Goal: Task Accomplishment & Management: Complete application form

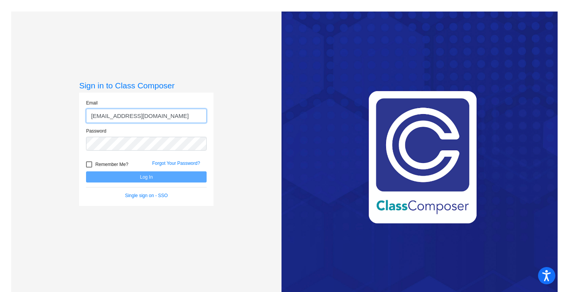
click at [128, 116] on input "[EMAIL_ADDRESS][DOMAIN_NAME]" at bounding box center [146, 116] width 121 height 14
type input "[EMAIL_ADDRESS][DOMAIN_NAME]"
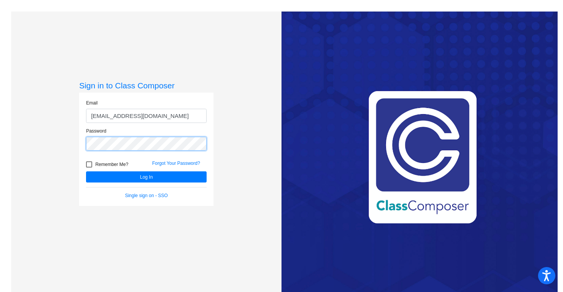
click at [86, 171] on button "Log In" at bounding box center [146, 176] width 121 height 11
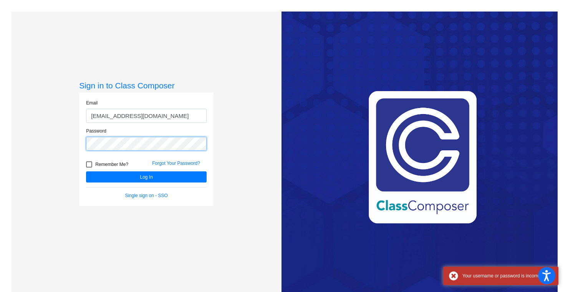
click at [86, 171] on button "Log In" at bounding box center [146, 176] width 121 height 11
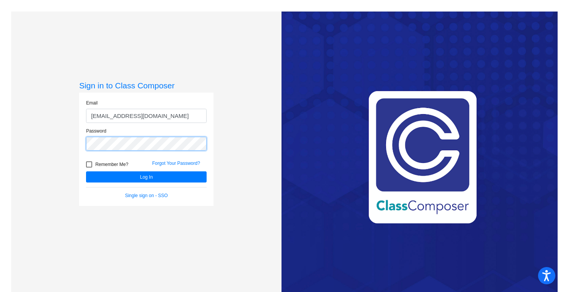
click at [86, 171] on button "Log In" at bounding box center [146, 176] width 121 height 11
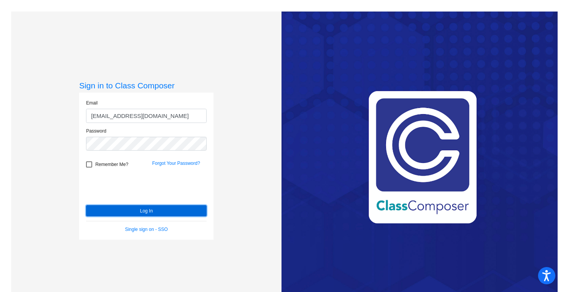
click at [124, 209] on button "Log In" at bounding box center [146, 210] width 121 height 11
click at [99, 188] on form "Email angela_huerta+1@upland.k12.ca.us Password Remember Me? Forgot Your Passwo…" at bounding box center [146, 166] width 121 height 133
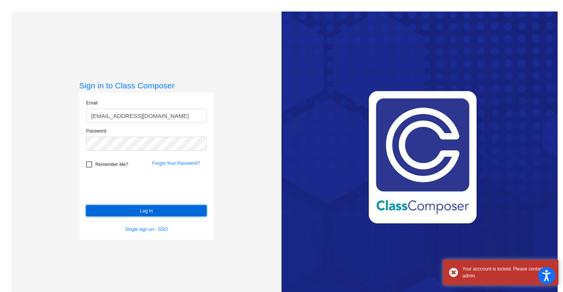
click at [126, 210] on button "Log In" at bounding box center [146, 210] width 121 height 11
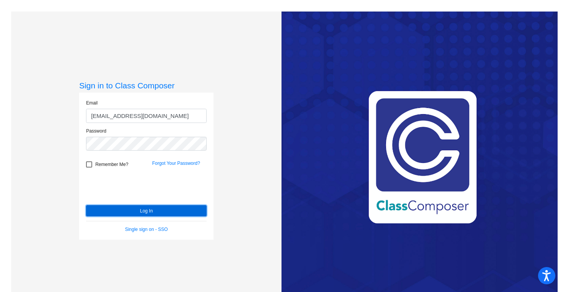
click at [124, 210] on button "Log In" at bounding box center [146, 210] width 121 height 11
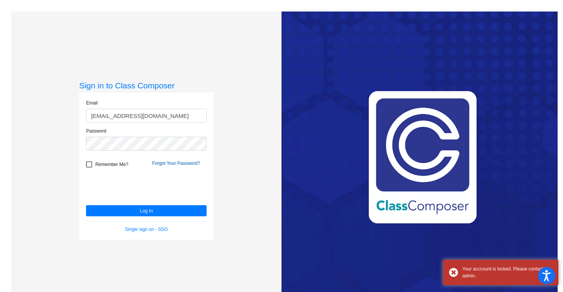
click at [177, 163] on link "Forgot Your Password?" at bounding box center [176, 163] width 48 height 5
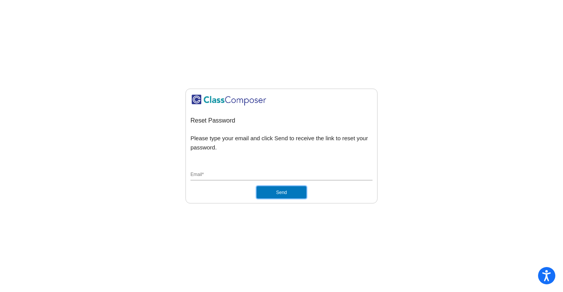
click at [284, 194] on button "Send" at bounding box center [282, 192] width 50 height 12
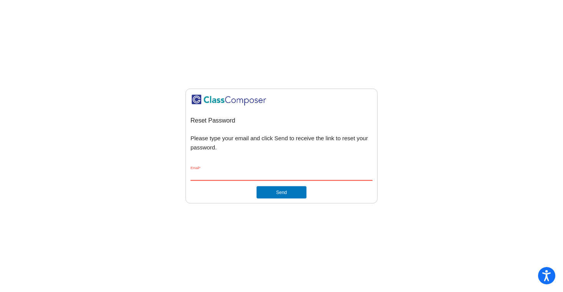
click at [215, 174] on input "Email *" at bounding box center [282, 174] width 182 height 7
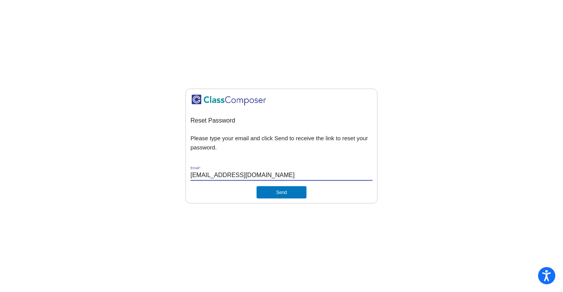
click at [229, 175] on input "[EMAIL_ADDRESS][DOMAIN_NAME]" at bounding box center [282, 174] width 182 height 7
type input "[EMAIL_ADDRESS][DOMAIN_NAME]"
click at [277, 191] on button "Send" at bounding box center [282, 192] width 50 height 12
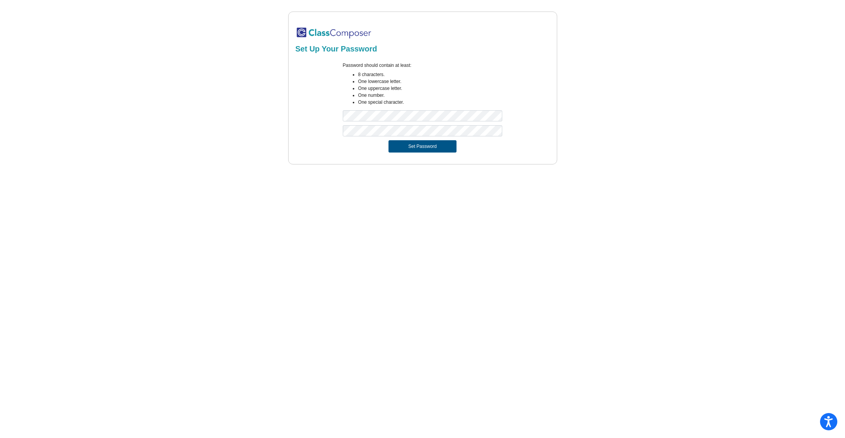
click at [419, 147] on button "Set Password" at bounding box center [422, 146] width 68 height 12
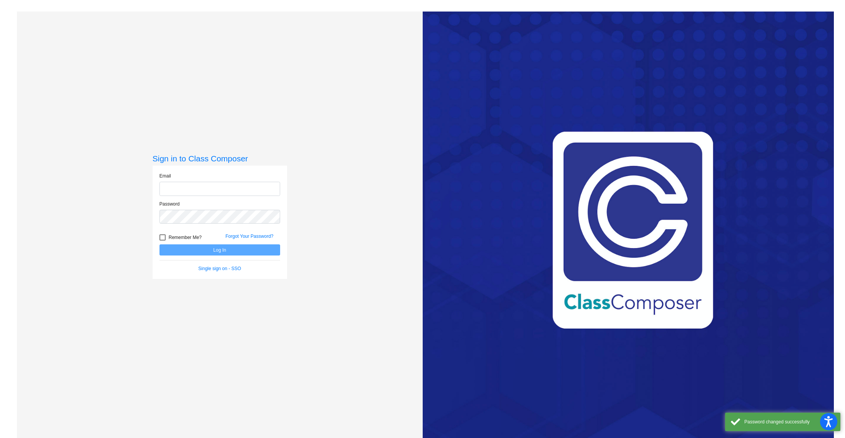
click at [194, 192] on input "email" at bounding box center [219, 189] width 121 height 14
click at [201, 191] on input "[EMAIL_ADDRESS][DOMAIN_NAME]" at bounding box center [219, 189] width 121 height 14
type input "[EMAIL_ADDRESS][DOMAIN_NAME]"
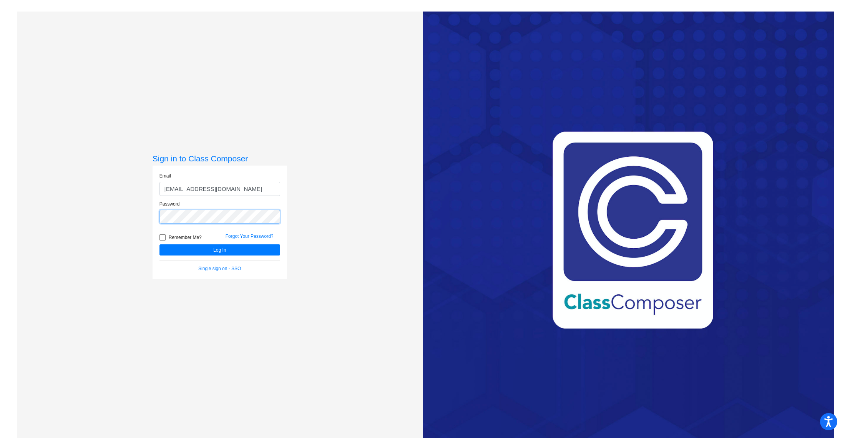
click at [159, 244] on button "Log In" at bounding box center [219, 249] width 121 height 11
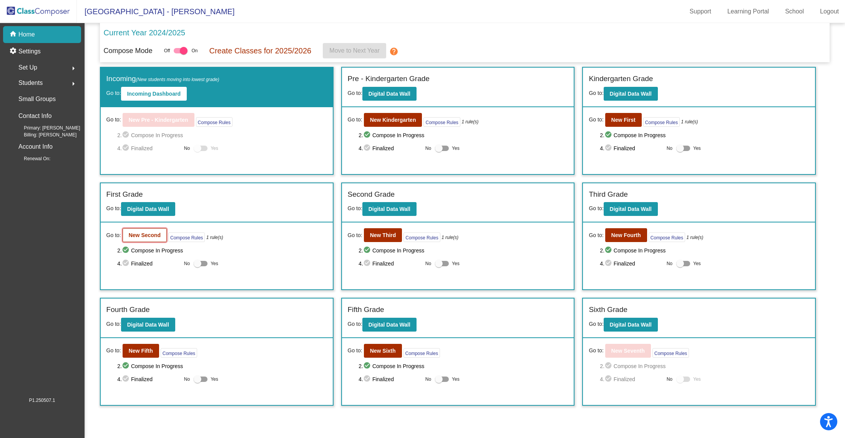
click at [150, 234] on b "New Second" at bounding box center [145, 235] width 32 height 6
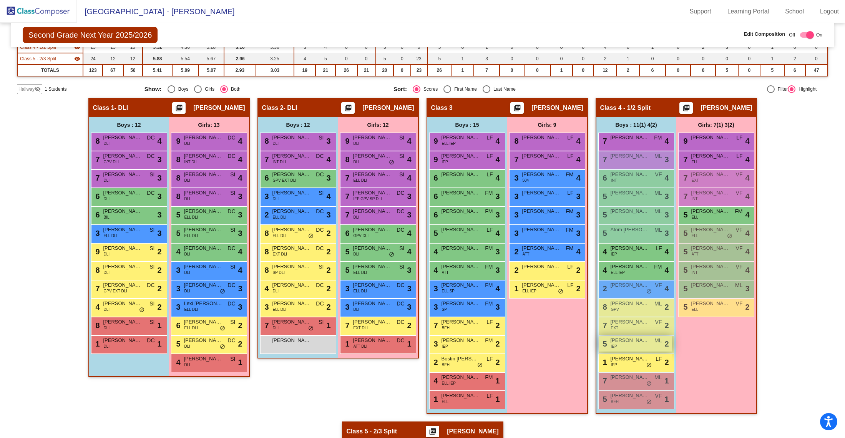
scroll to position [129, 0]
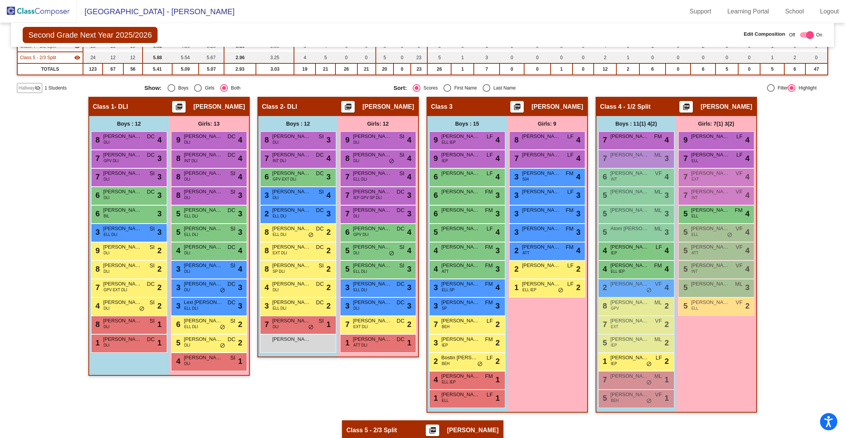
click at [44, 9] on img at bounding box center [38, 11] width 77 height 23
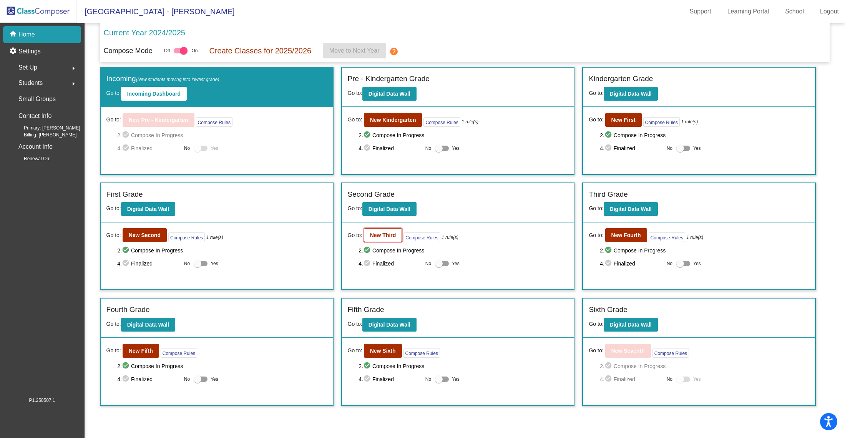
click at [380, 235] on b "New Third" at bounding box center [383, 235] width 26 height 6
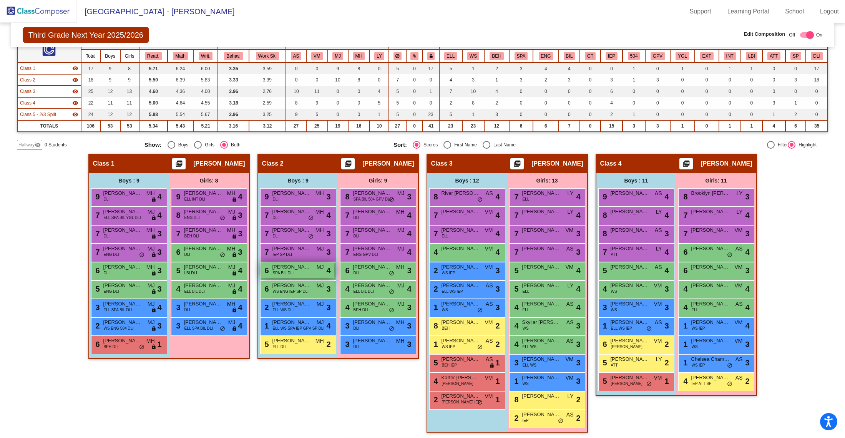
scroll to position [75, 0]
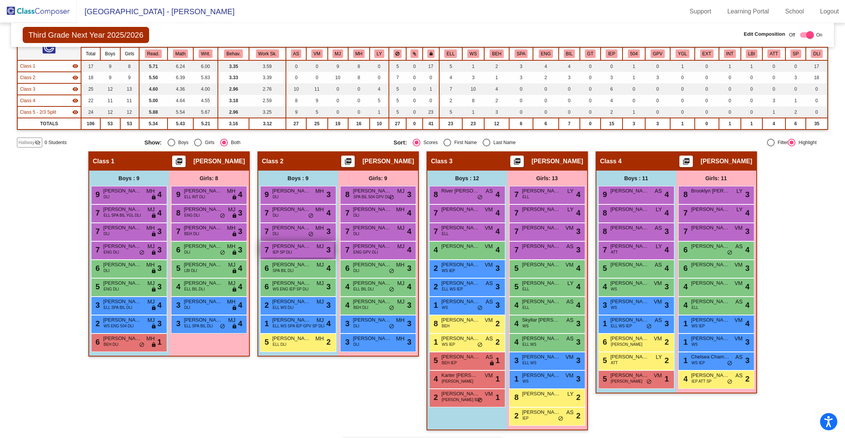
click at [297, 249] on div "7 [PERSON_NAME] IEP SP DLI MJ lock do_not_disturb_alt 3" at bounding box center [297, 250] width 73 height 16
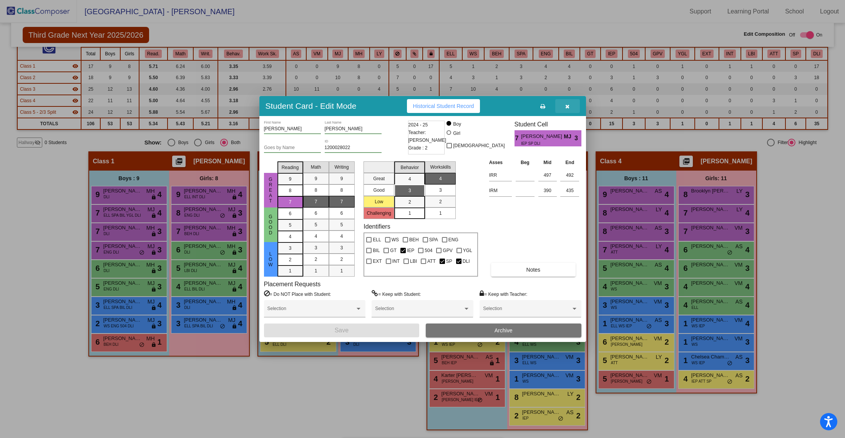
click at [568, 105] on icon "button" at bounding box center [567, 106] width 4 height 5
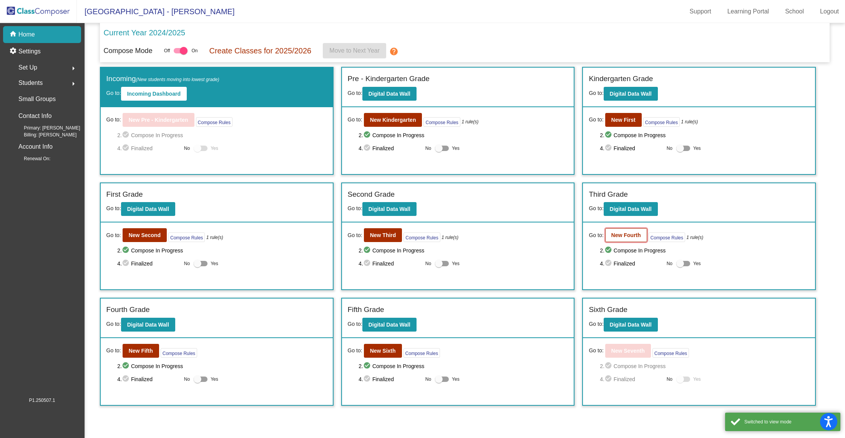
click at [615, 232] on b "New Fourth" at bounding box center [626, 235] width 30 height 6
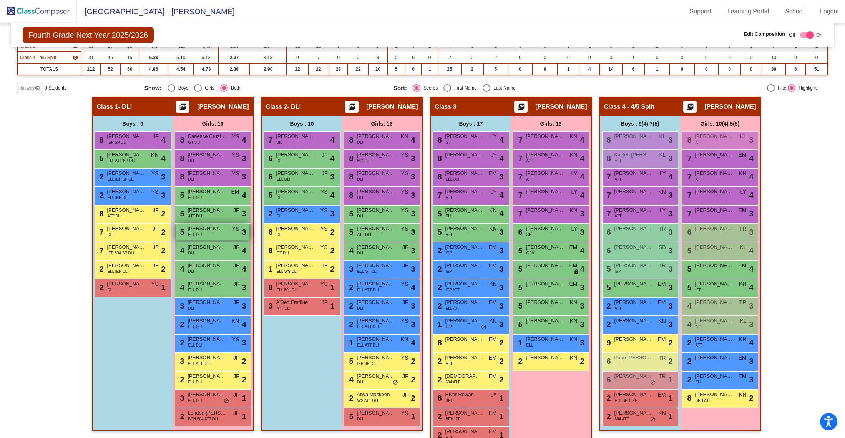
scroll to position [126, 0]
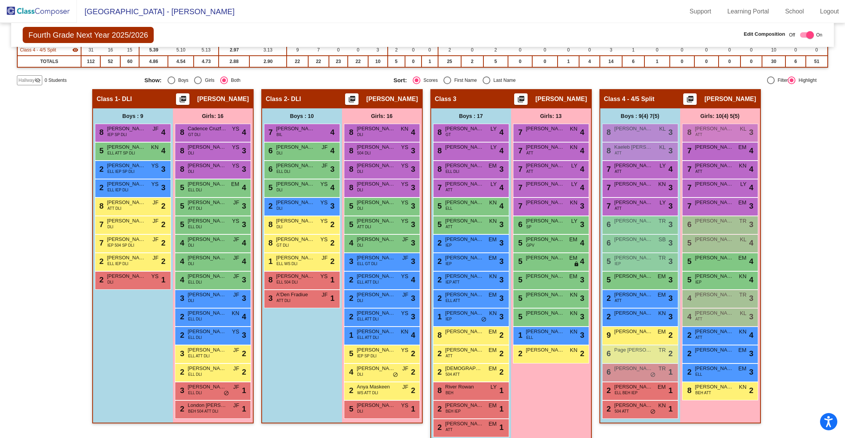
click at [87, 34] on span "Fourth Grade Next Year 2025/2026" at bounding box center [88, 35] width 131 height 16
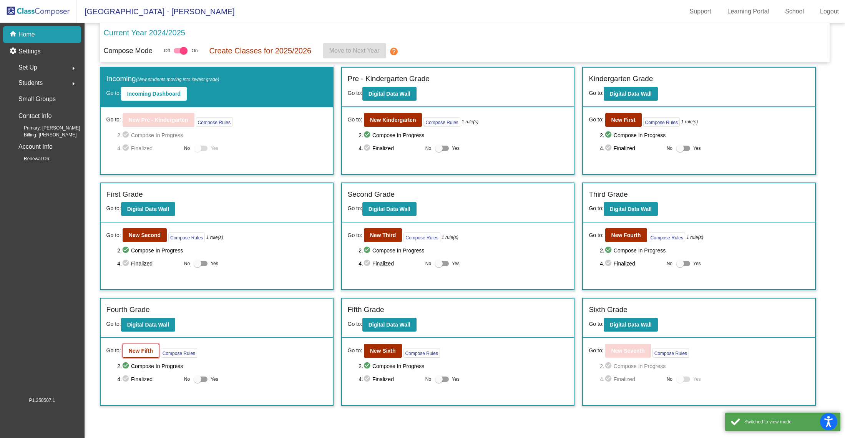
click at [135, 348] on b "New Fifth" at bounding box center [141, 351] width 24 height 6
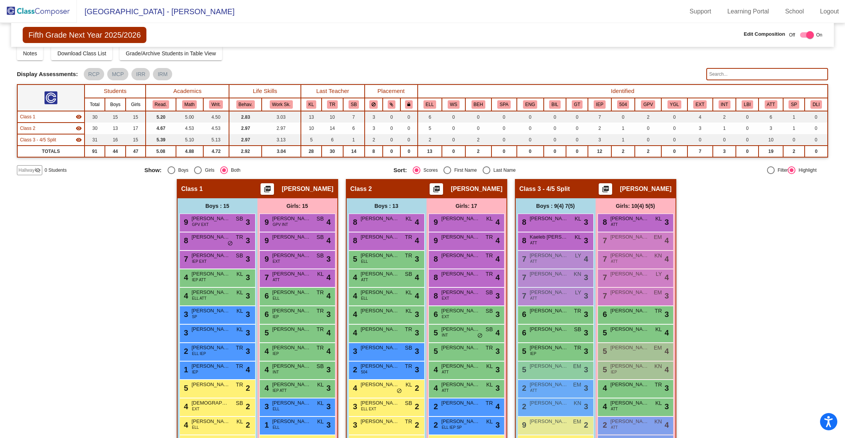
scroll to position [15, 0]
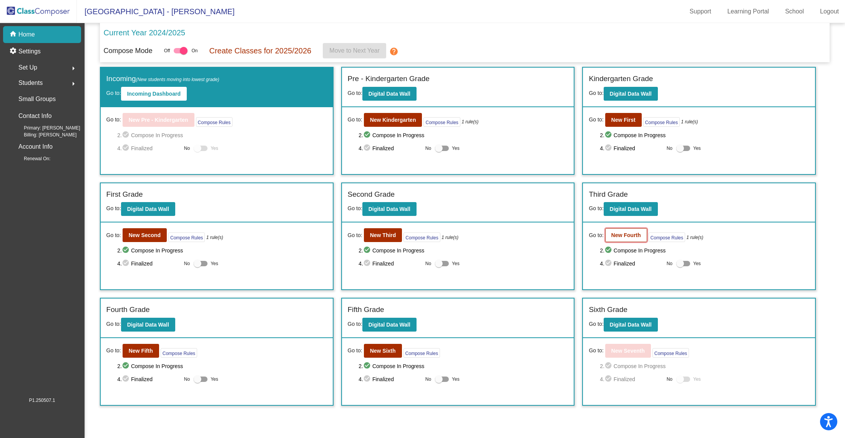
click at [628, 232] on b "New Fourth" at bounding box center [626, 235] width 30 height 6
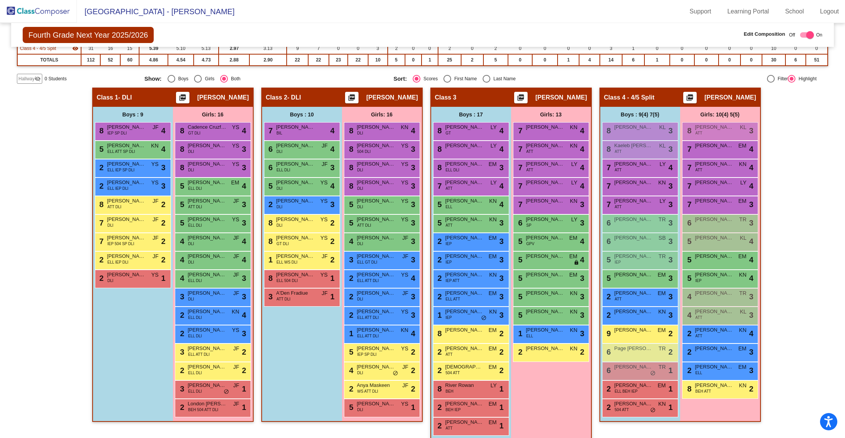
scroll to position [136, 0]
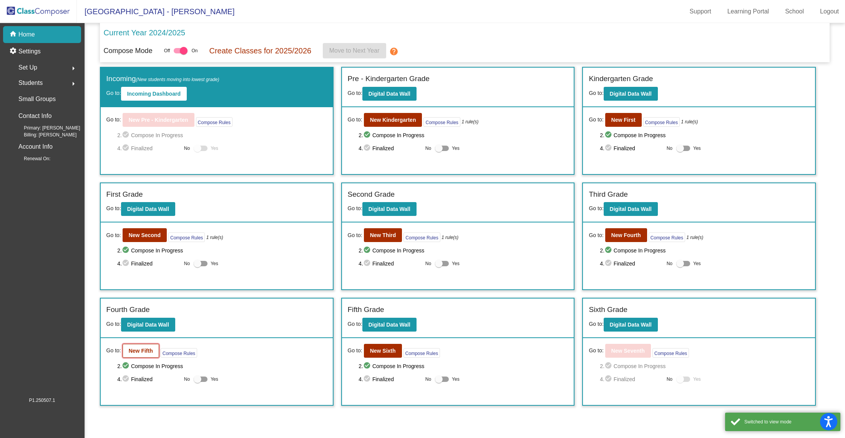
click at [134, 352] on button "New Fifth" at bounding box center [141, 351] width 37 height 14
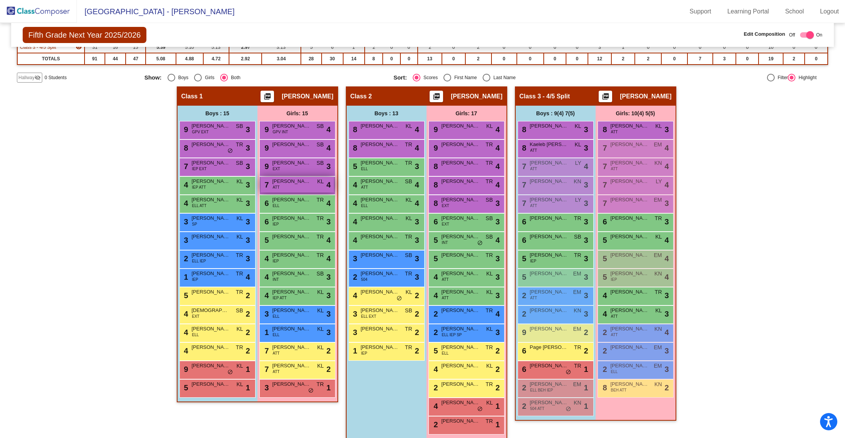
scroll to position [124, 0]
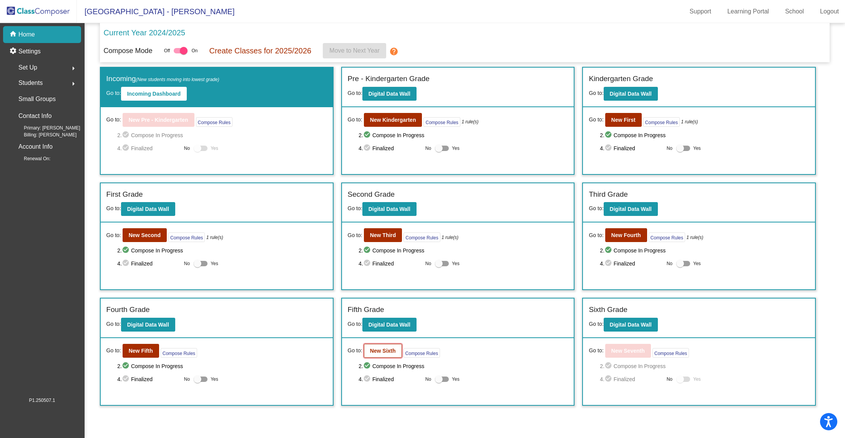
click at [381, 349] on b "New Sixth" at bounding box center [383, 351] width 26 height 6
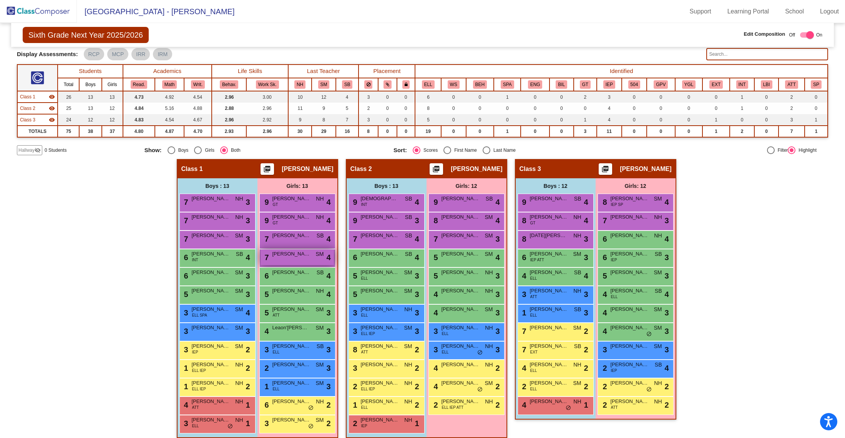
scroll to position [50, 0]
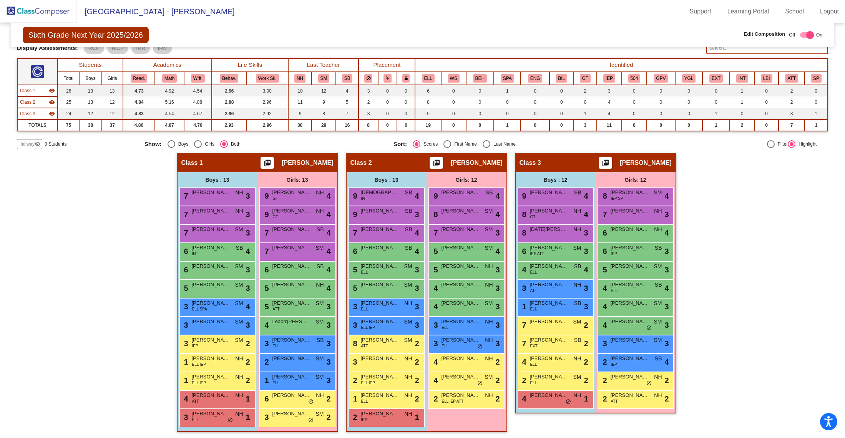
click at [35, 71] on img at bounding box center [37, 71] width 13 height 13
click at [30, 90] on span "Class 1" at bounding box center [27, 90] width 15 height 7
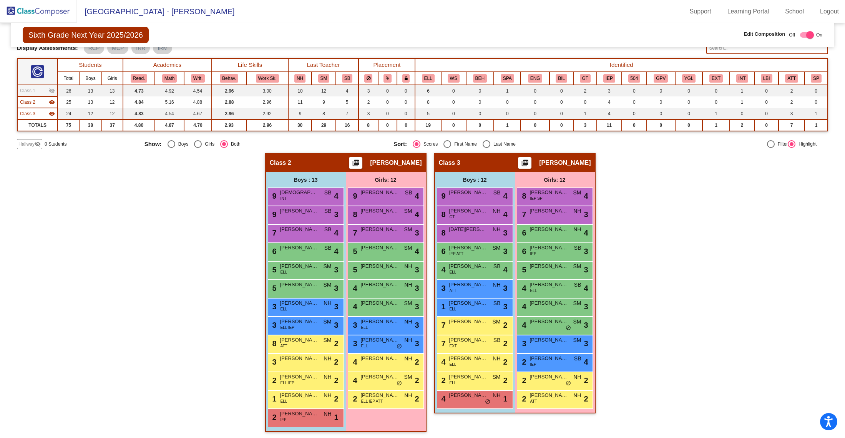
click at [33, 89] on span "Class 1" at bounding box center [27, 90] width 15 height 7
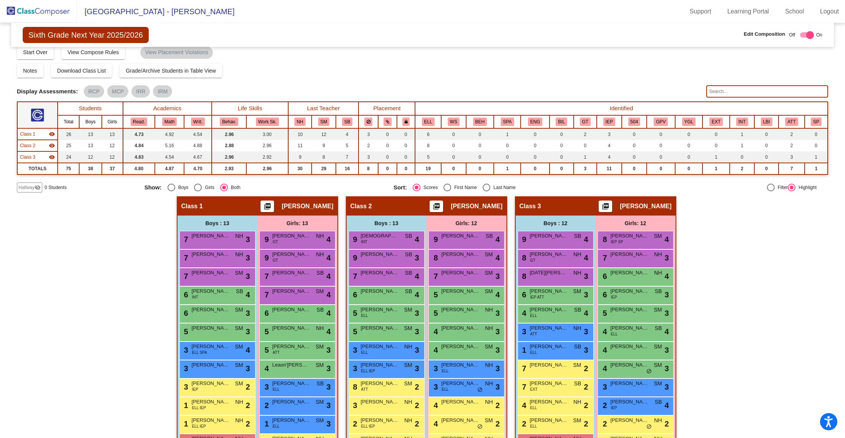
scroll to position [0, 0]
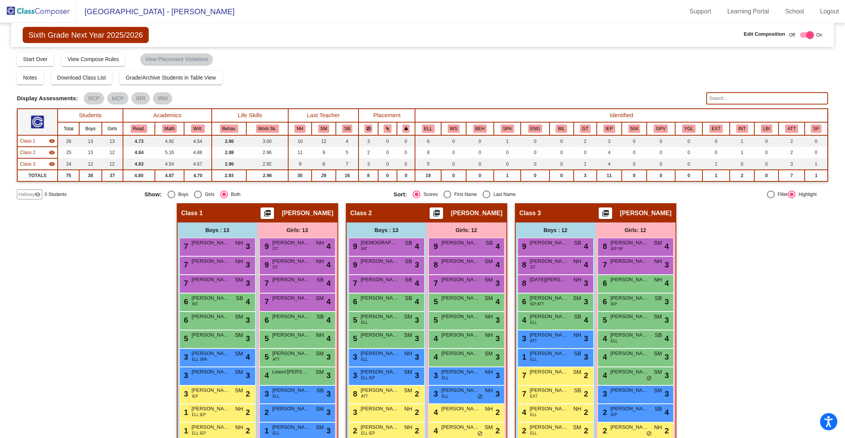
click at [38, 190] on div "Hallway visibility_off" at bounding box center [29, 194] width 25 height 10
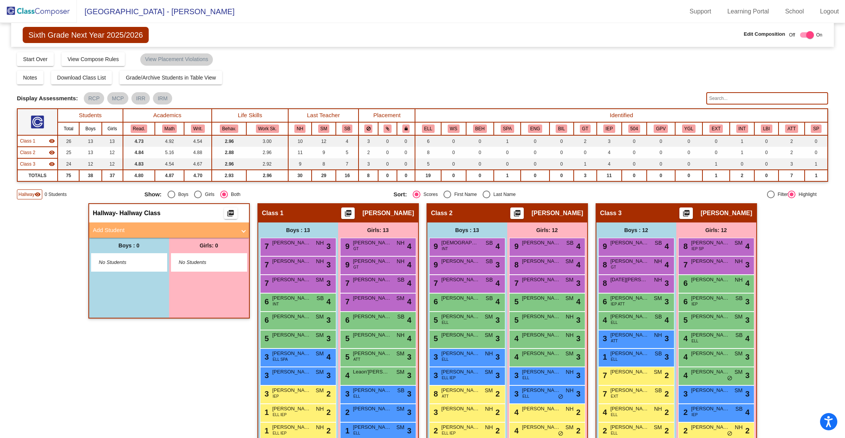
click at [206, 262] on span "No Students" at bounding box center [203, 263] width 48 height 8
click at [187, 259] on span "No Students" at bounding box center [203, 263] width 48 height 8
click at [209, 261] on span "No Students" at bounding box center [203, 263] width 48 height 8
click at [243, 226] on mat-expansion-panel-header "Add Student" at bounding box center [169, 229] width 160 height 15
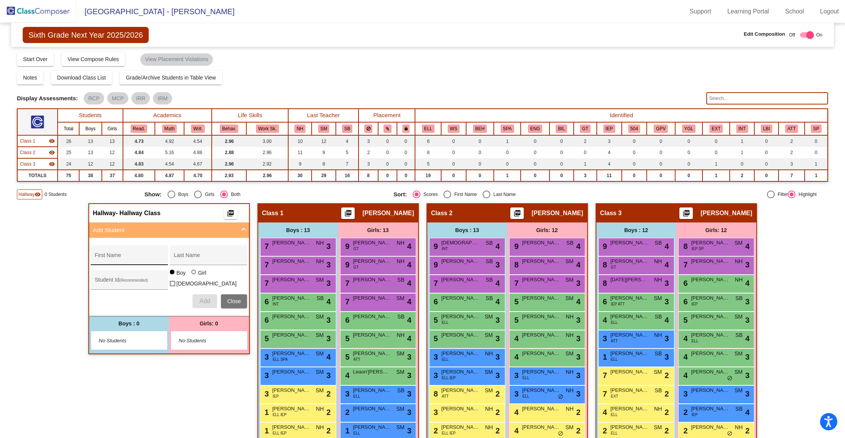
click at [138, 253] on div "First Name" at bounding box center [129, 258] width 69 height 16
type input "Abril"
click at [193, 255] on input "Last Name" at bounding box center [208, 258] width 69 height 6
type input "[PERSON_NAME]"
click at [194, 276] on div at bounding box center [194, 273] width 6 height 6
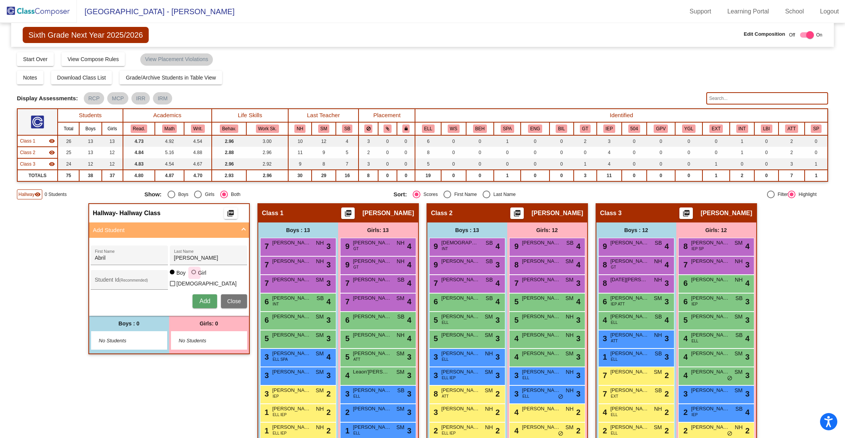
click at [194, 276] on input "Girl" at bounding box center [194, 276] width 0 height 0
radio input "true"
click at [204, 298] on span "Add" at bounding box center [204, 301] width 11 height 7
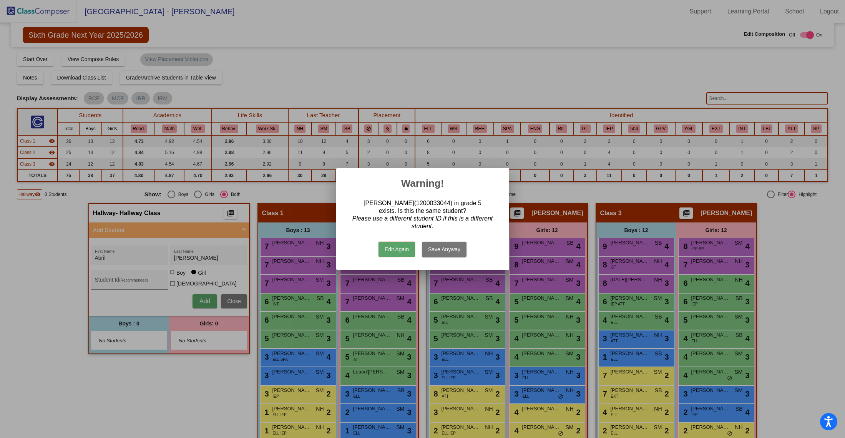
click at [404, 246] on button "Edit Again" at bounding box center [396, 249] width 37 height 15
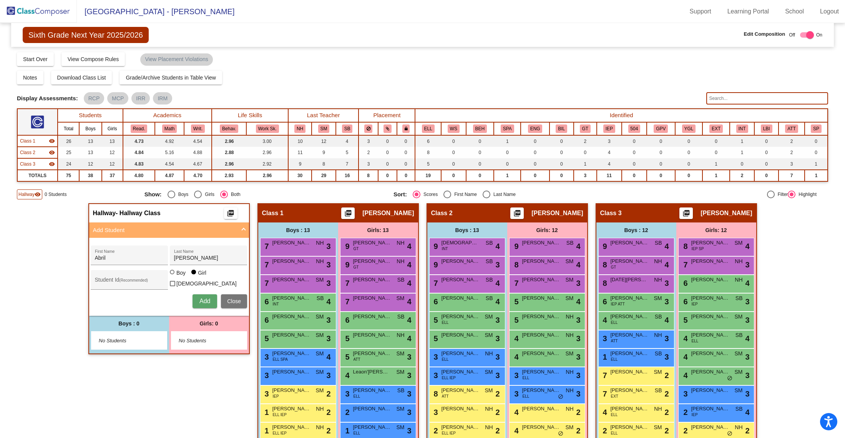
click at [21, 10] on img at bounding box center [38, 11] width 77 height 23
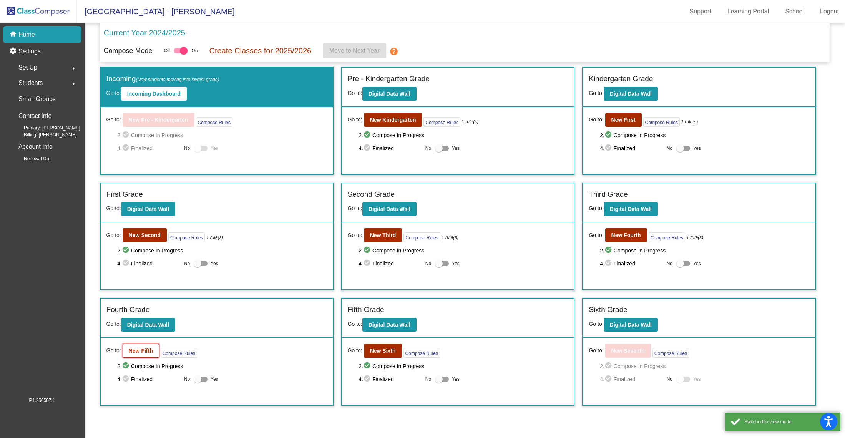
click at [144, 350] on b "New Fifth" at bounding box center [141, 351] width 24 height 6
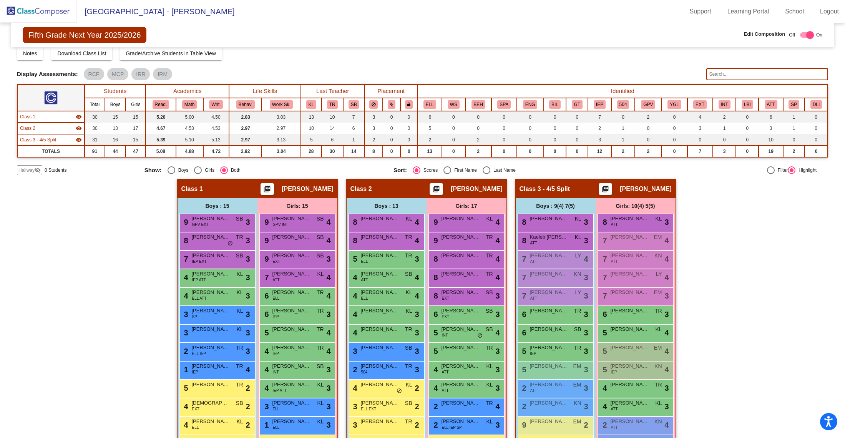
scroll to position [23, 0]
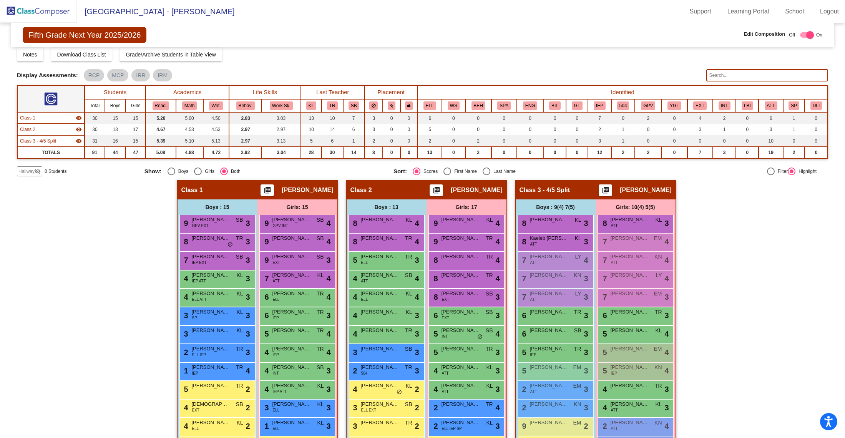
click at [32, 171] on span "Hallway" at bounding box center [26, 171] width 16 height 7
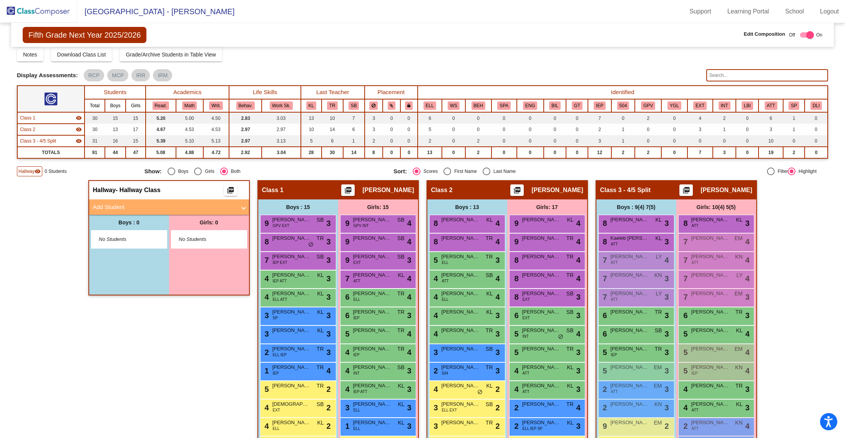
click at [196, 236] on span "No Students" at bounding box center [203, 240] width 48 height 8
click at [206, 236] on span "No Students" at bounding box center [203, 240] width 48 height 8
click at [237, 207] on span "Add Student" at bounding box center [167, 207] width 149 height 9
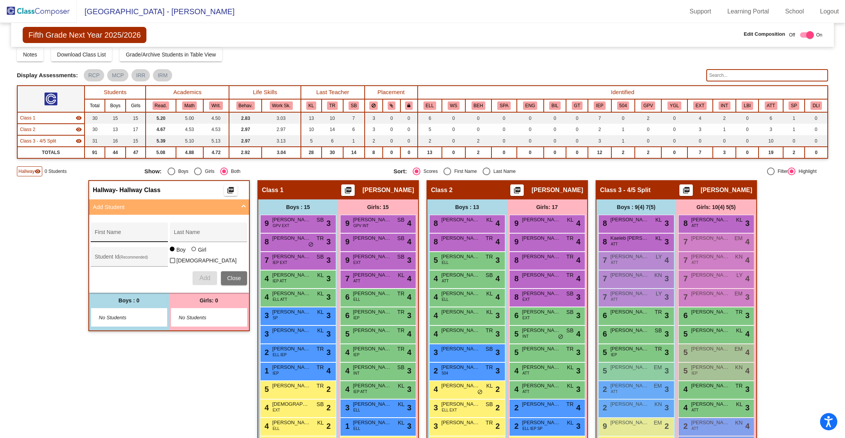
click at [130, 232] on input "First Name" at bounding box center [129, 235] width 69 height 6
type input "Abril"
type input "[PERSON_NAME]"
click at [192, 250] on div at bounding box center [193, 249] width 5 height 5
click at [194, 253] on input "Girl" at bounding box center [194, 253] width 0 height 0
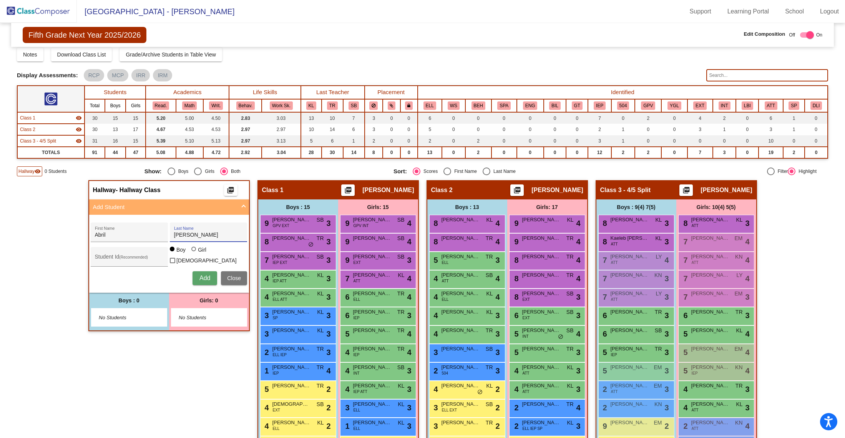
radio input "true"
click at [209, 272] on button "Add" at bounding box center [205, 278] width 25 height 14
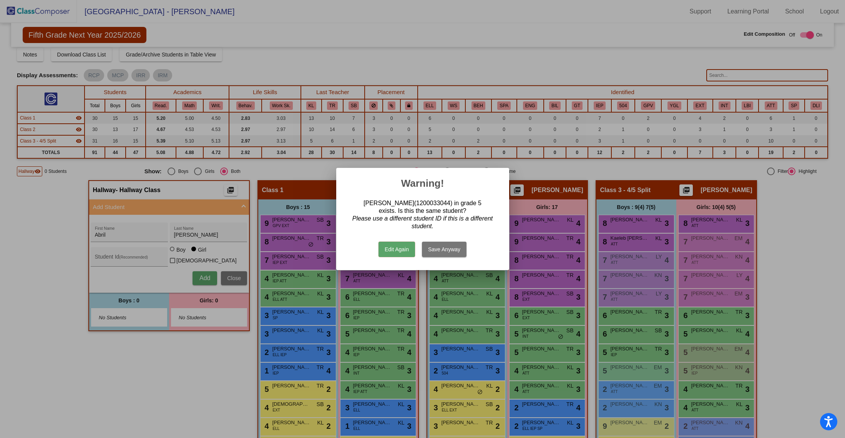
click at [392, 247] on button "Edit Again" at bounding box center [396, 249] width 37 height 15
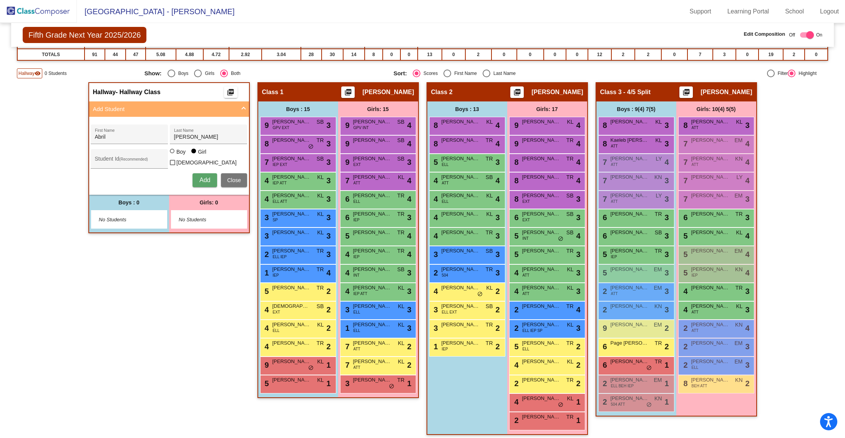
scroll to position [124, 0]
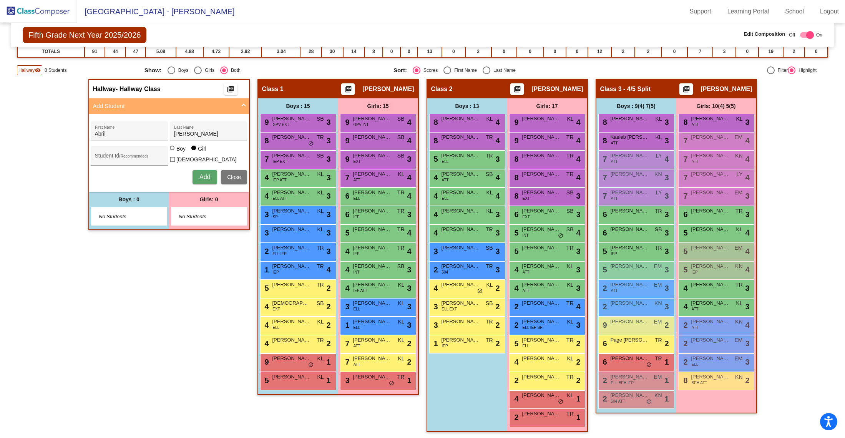
click at [37, 8] on img at bounding box center [38, 11] width 77 height 23
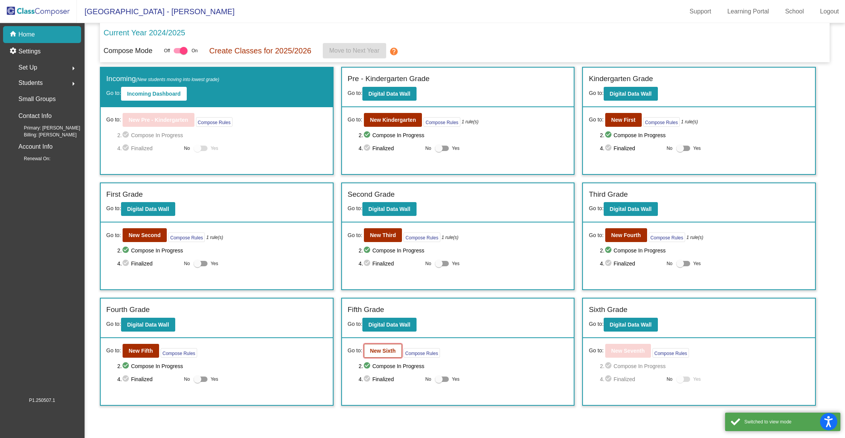
click at [386, 348] on b "New Sixth" at bounding box center [383, 351] width 26 height 6
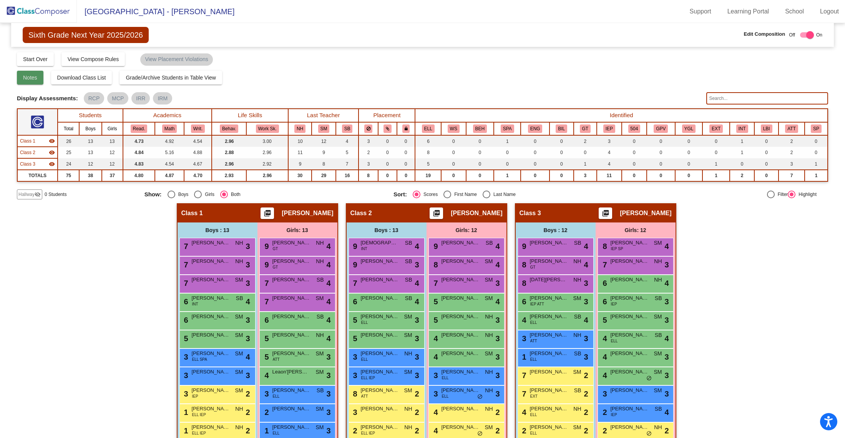
click at [37, 76] on span "Notes" at bounding box center [30, 78] width 14 height 6
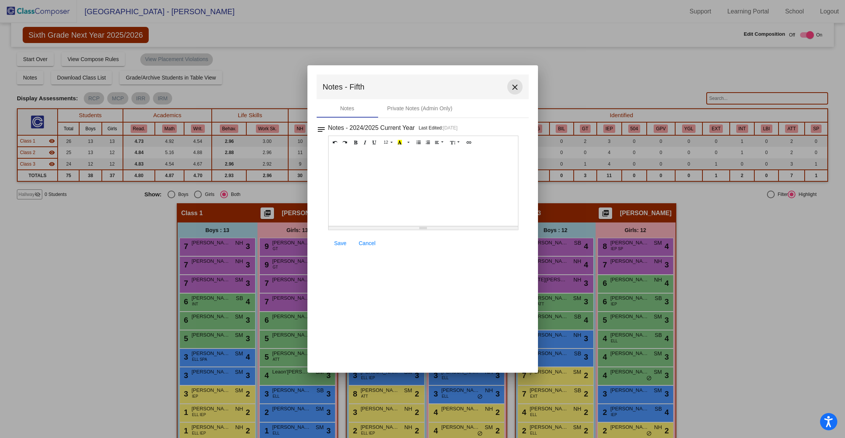
click at [514, 87] on mat-icon "close" at bounding box center [514, 87] width 9 height 9
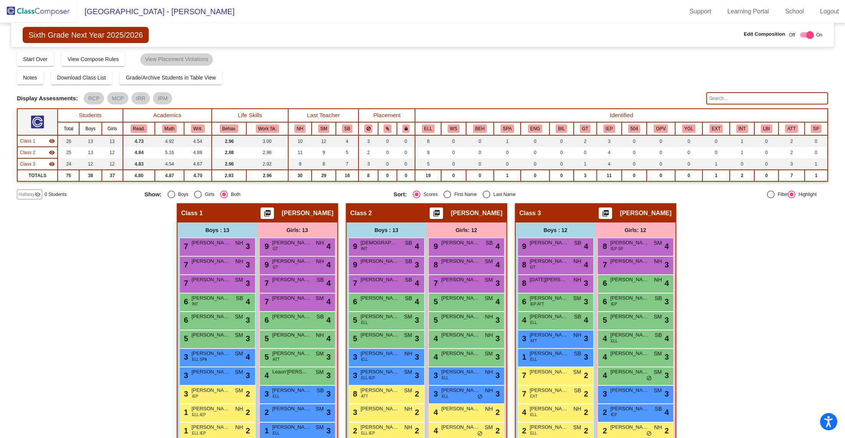
click at [30, 193] on span "Hallway" at bounding box center [26, 194] width 16 height 7
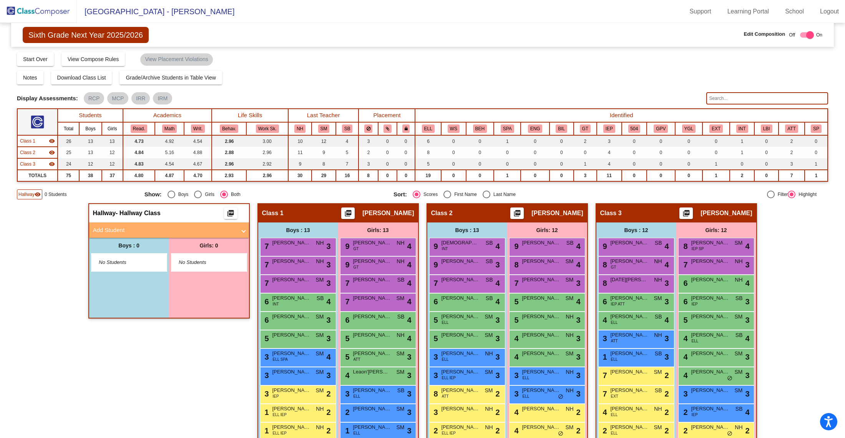
click at [53, 257] on div "Hallway - Hallway Class picture_as_pdf Add Student First Name Last Name Student…" at bounding box center [422, 346] width 811 height 287
click at [51, 234] on div "Hallway - Hallway Class picture_as_pdf Add Student First Name Last Name Student…" at bounding box center [422, 346] width 811 height 287
click at [52, 228] on div "Hallway - Hallway Class picture_as_pdf Add Student First Name Last Name Student…" at bounding box center [422, 346] width 811 height 287
click at [304, 73] on div "Notes Download Class List Import Students Grade/Archive Students in Table View …" at bounding box center [422, 78] width 811 height 14
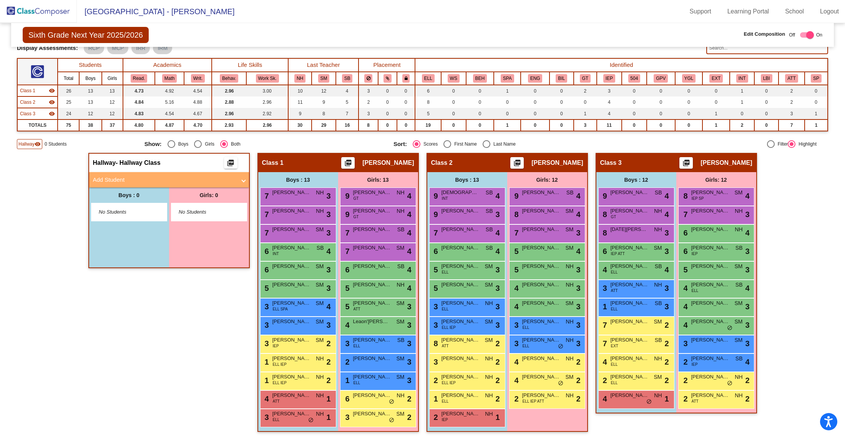
click at [130, 212] on span "No Students" at bounding box center [123, 212] width 48 height 8
click at [242, 178] on span at bounding box center [243, 180] width 3 height 9
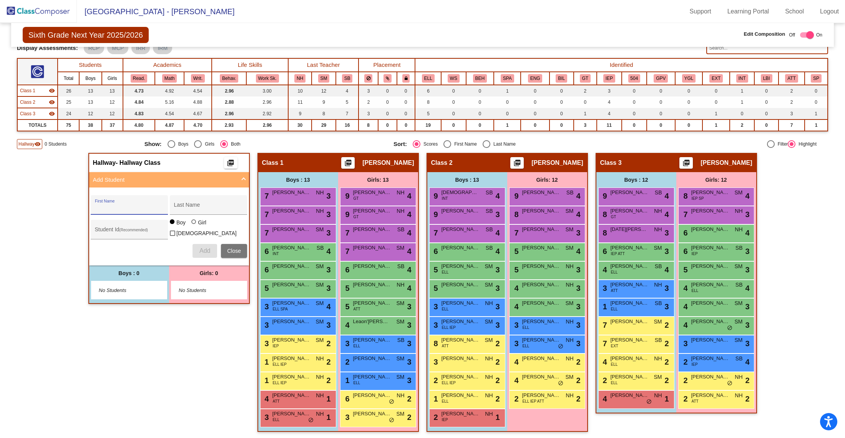
click at [140, 206] on input "First Name" at bounding box center [129, 208] width 69 height 6
type input "[PERSON_NAME]"
click at [201, 247] on span "Add" at bounding box center [204, 250] width 11 height 7
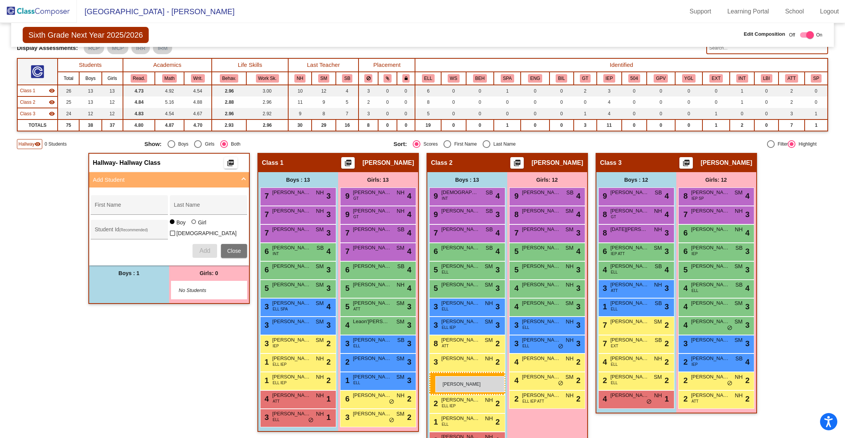
drag, startPoint x: 138, startPoint y: 284, endPoint x: 435, endPoint y: 376, distance: 310.9
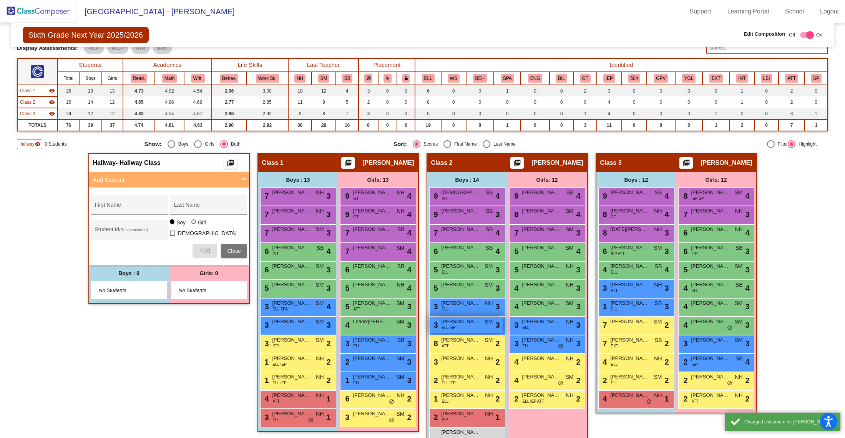
scroll to position [69, 0]
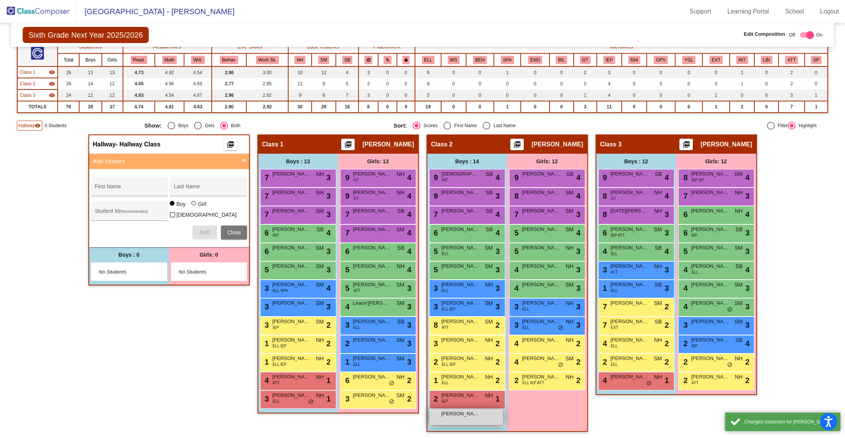
click at [461, 422] on div "[PERSON_NAME] lock do_not_disturb_alt" at bounding box center [466, 417] width 73 height 16
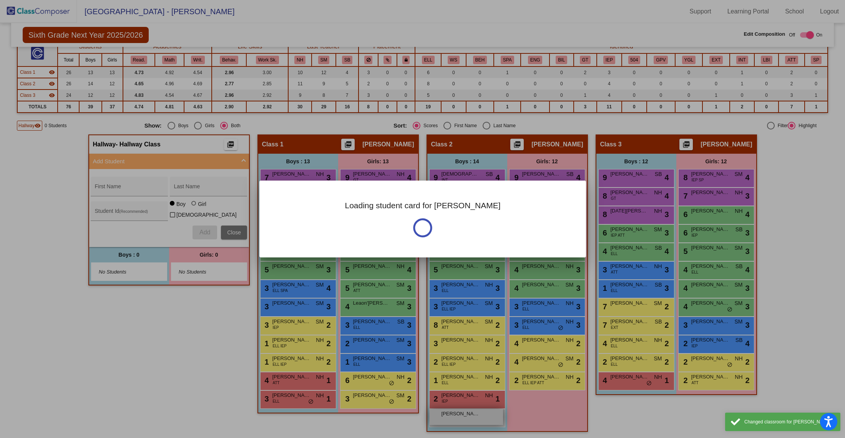
click at [461, 422] on div at bounding box center [422, 219] width 845 height 438
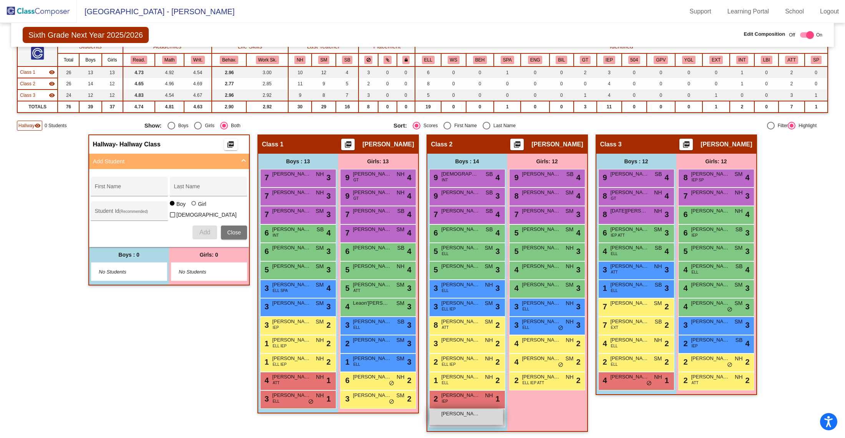
click at [456, 416] on div "[PERSON_NAME] lock do_not_disturb_alt" at bounding box center [466, 417] width 73 height 16
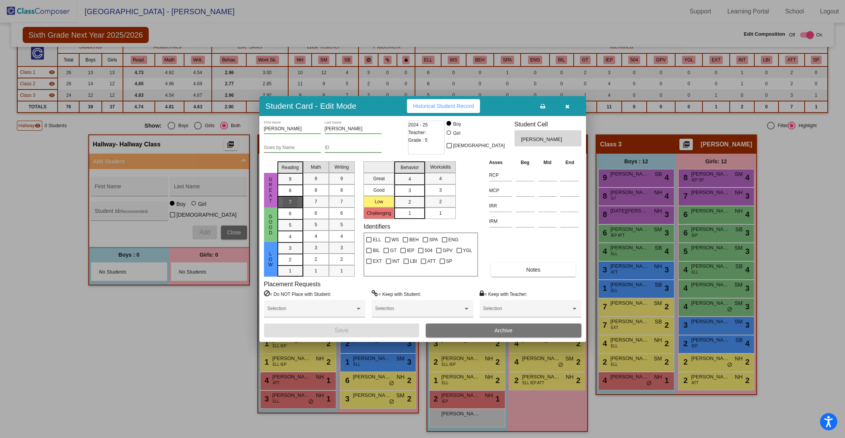
click at [295, 185] on div "7" at bounding box center [290, 179] width 15 height 12
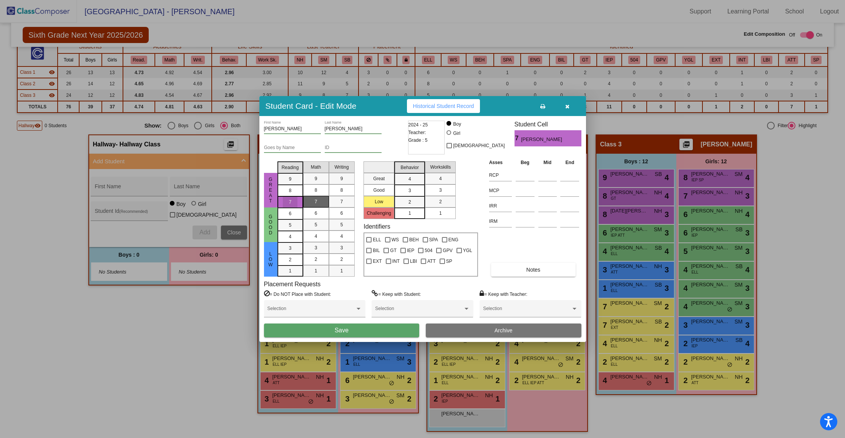
click at [317, 199] on div "7" at bounding box center [316, 202] width 15 height 12
click at [341, 199] on span "7" at bounding box center [341, 201] width 3 height 7
click at [409, 181] on span "4" at bounding box center [409, 179] width 3 height 7
click at [438, 179] on div "4" at bounding box center [440, 179] width 15 height 12
click at [360, 329] on button "Save" at bounding box center [342, 331] width 156 height 14
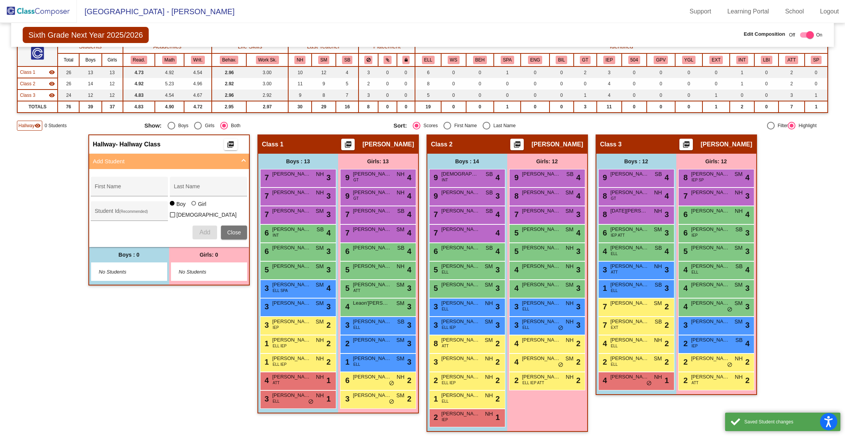
click at [786, 234] on div "Hallway - Hallway Class picture_as_pdf Add Student First Name Last Name Student…" at bounding box center [422, 286] width 811 height 305
click at [37, 15] on img at bounding box center [38, 11] width 77 height 23
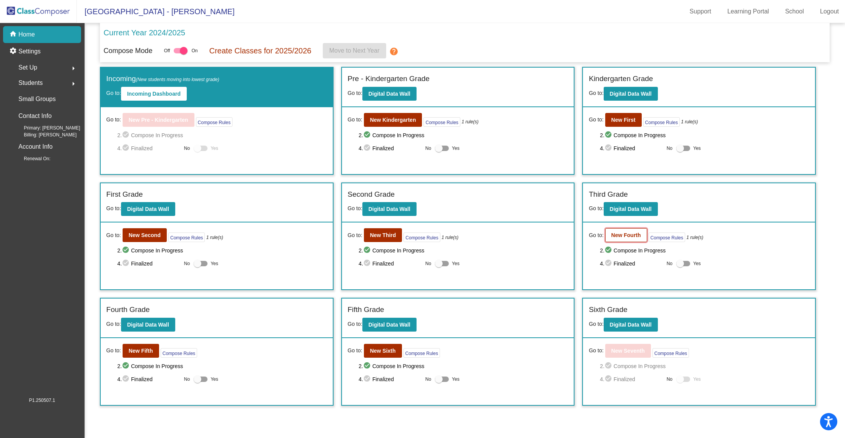
click at [629, 237] on button "New Fourth" at bounding box center [626, 235] width 42 height 14
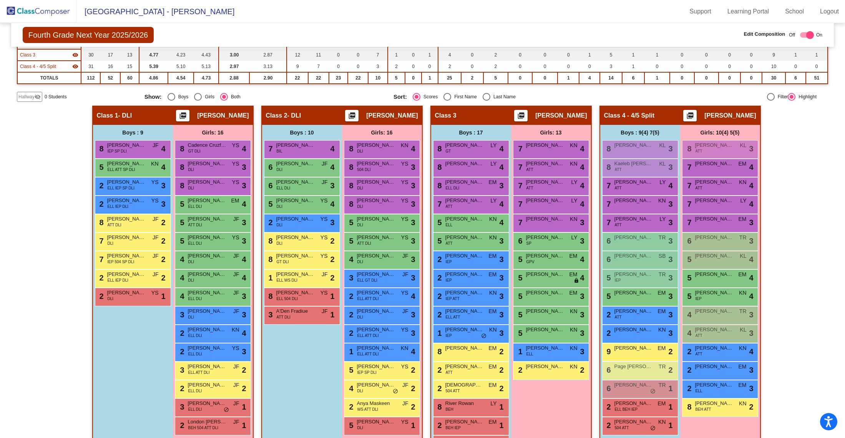
scroll to position [108, 0]
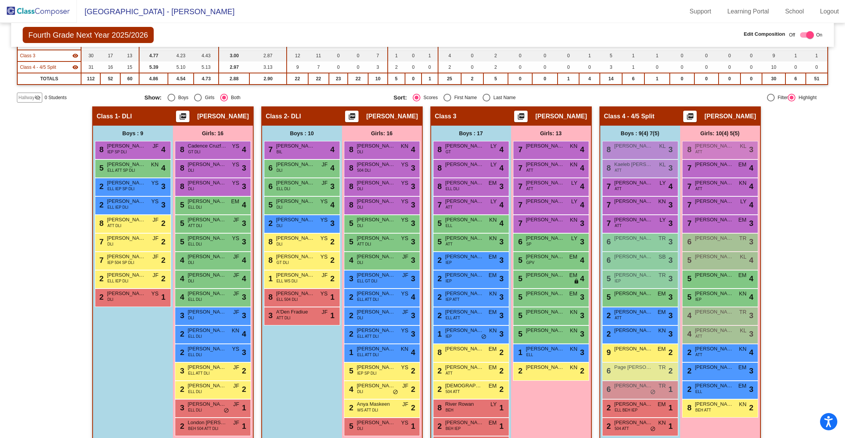
click at [35, 96] on mat-icon "visibility_off" at bounding box center [38, 98] width 6 height 6
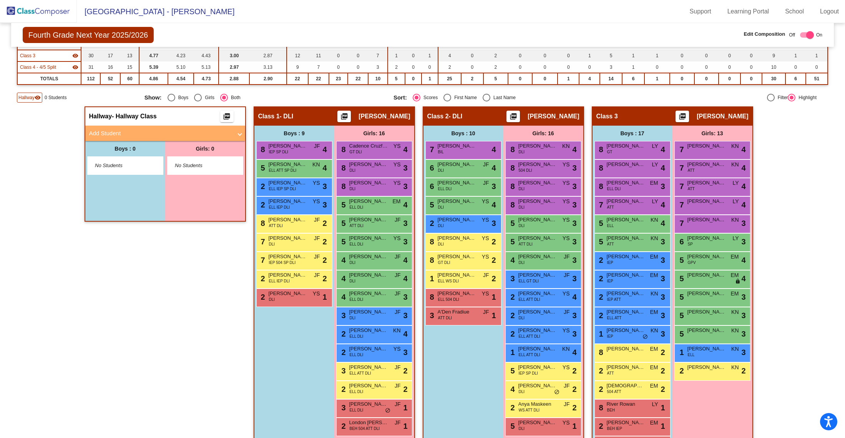
click at [114, 165] on span "No Students" at bounding box center [119, 166] width 48 height 8
click at [117, 164] on span "No Students" at bounding box center [119, 166] width 48 height 8
click at [239, 133] on span at bounding box center [239, 133] width 3 height 9
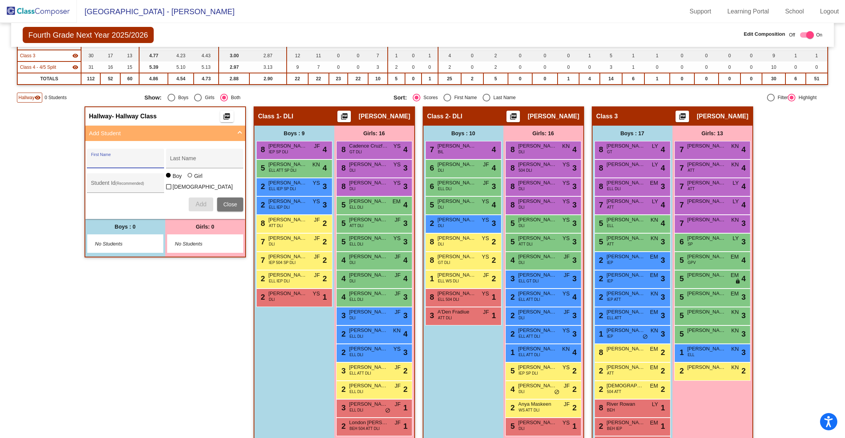
click at [127, 158] on input "First Name" at bounding box center [125, 161] width 69 height 6
type input "[PERSON_NAME]"
click at [196, 202] on span "Add" at bounding box center [201, 204] width 11 height 7
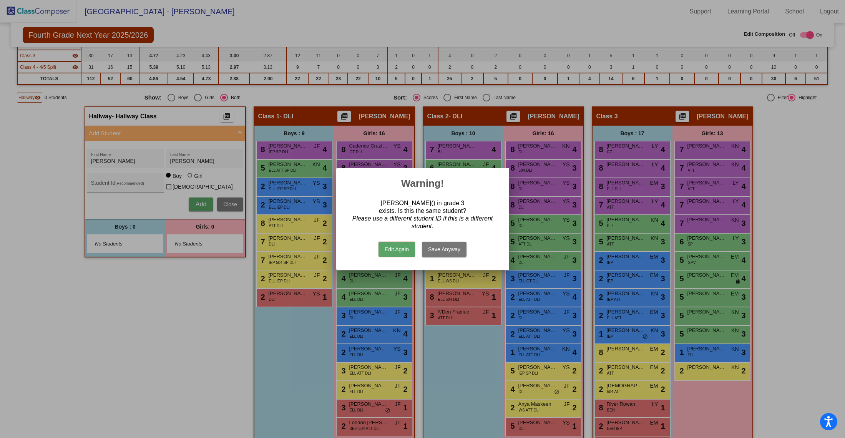
click at [439, 252] on button "Save Anyway" at bounding box center [444, 249] width 45 height 15
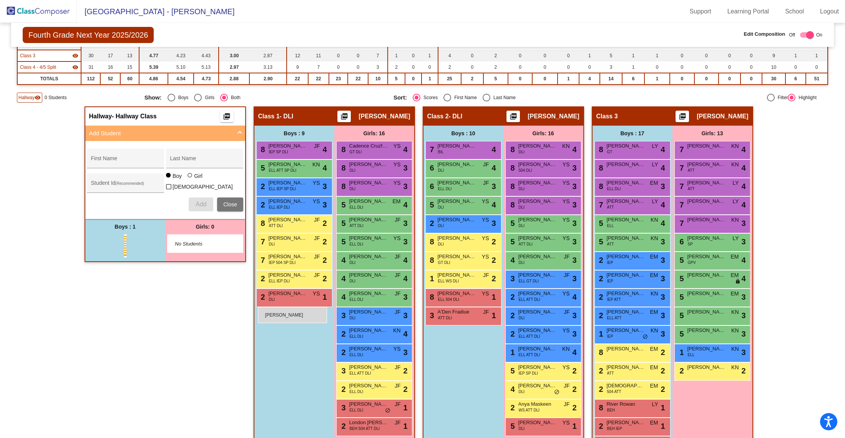
drag, startPoint x: 118, startPoint y: 244, endPoint x: 258, endPoint y: 307, distance: 153.9
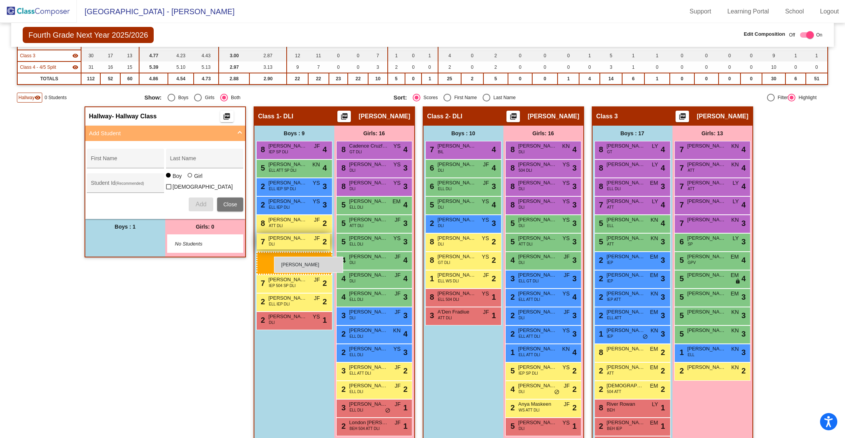
drag, startPoint x: 134, startPoint y: 246, endPoint x: 271, endPoint y: 235, distance: 137.2
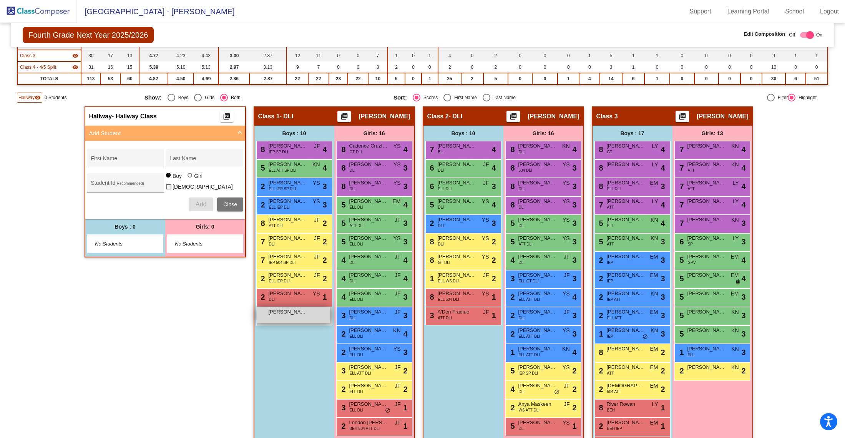
click at [288, 311] on span "[PERSON_NAME]" at bounding box center [288, 312] width 38 height 8
click at [286, 312] on span "[PERSON_NAME]" at bounding box center [288, 312] width 38 height 8
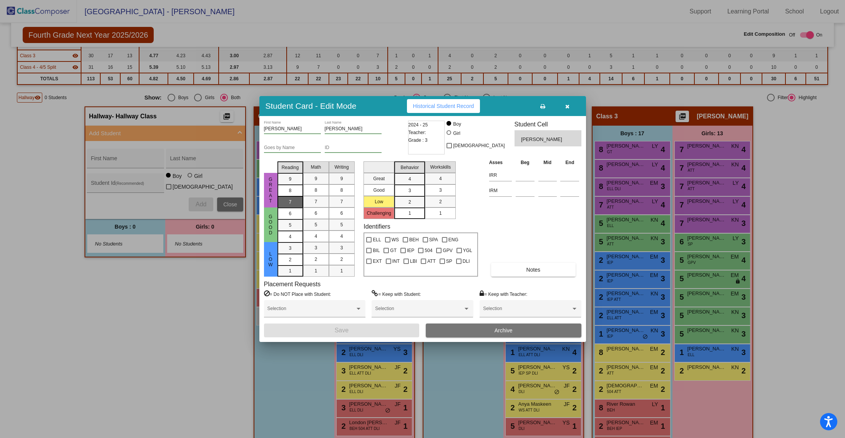
click at [291, 183] on span "7" at bounding box center [290, 179] width 3 height 7
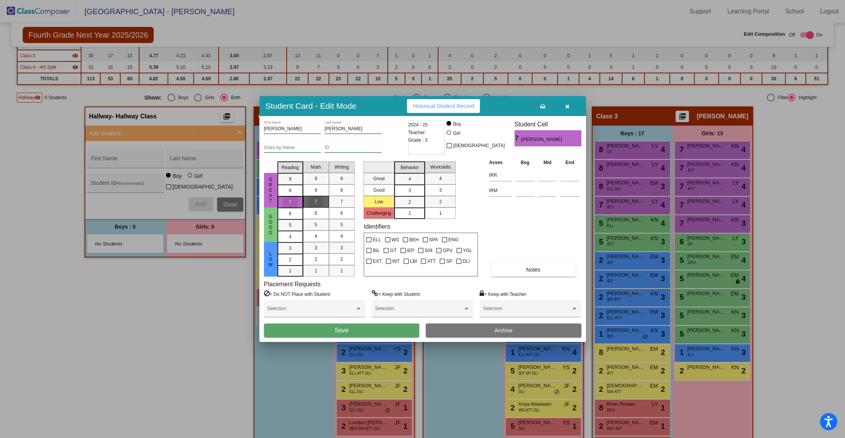
click at [311, 201] on div "7" at bounding box center [316, 202] width 15 height 12
click at [337, 201] on div "7" at bounding box center [341, 202] width 15 height 12
click at [405, 185] on div "3" at bounding box center [409, 179] width 15 height 12
click at [436, 190] on div "3" at bounding box center [440, 190] width 15 height 12
click at [354, 331] on button "Save" at bounding box center [342, 331] width 156 height 14
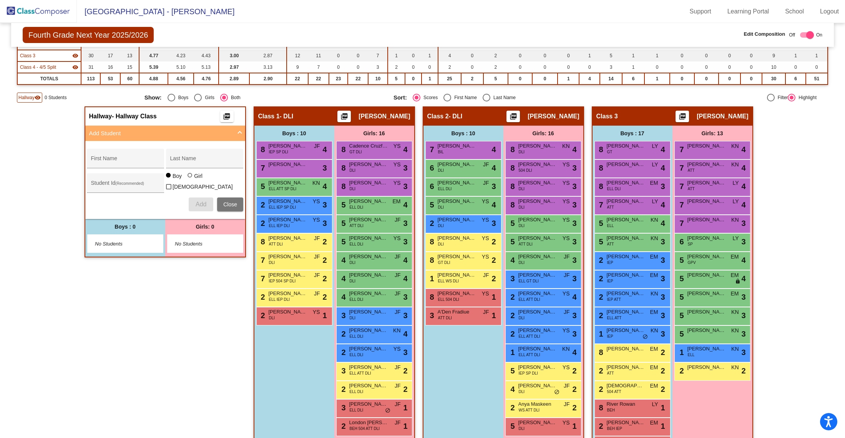
click at [39, 10] on img at bounding box center [38, 11] width 77 height 23
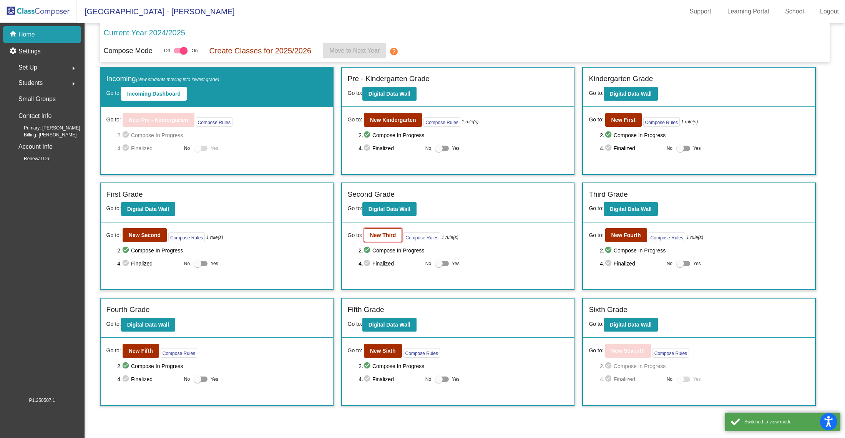
click at [389, 234] on b "New Third" at bounding box center [383, 235] width 26 height 6
click at [144, 349] on b "New Fifth" at bounding box center [141, 351] width 24 height 6
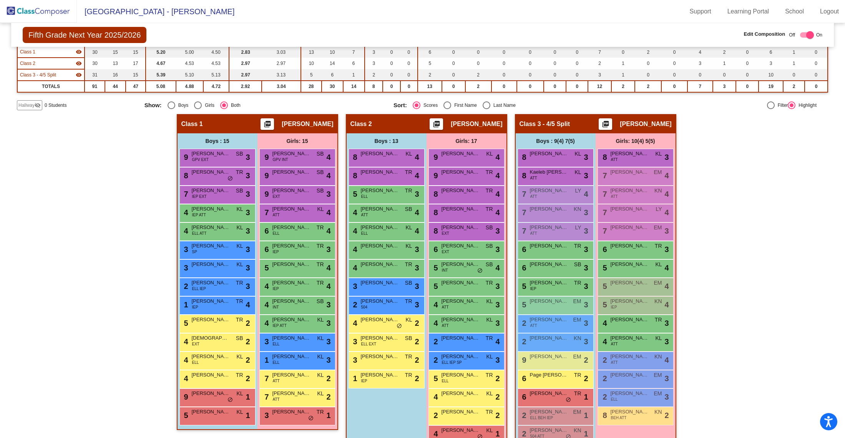
scroll to position [97, 0]
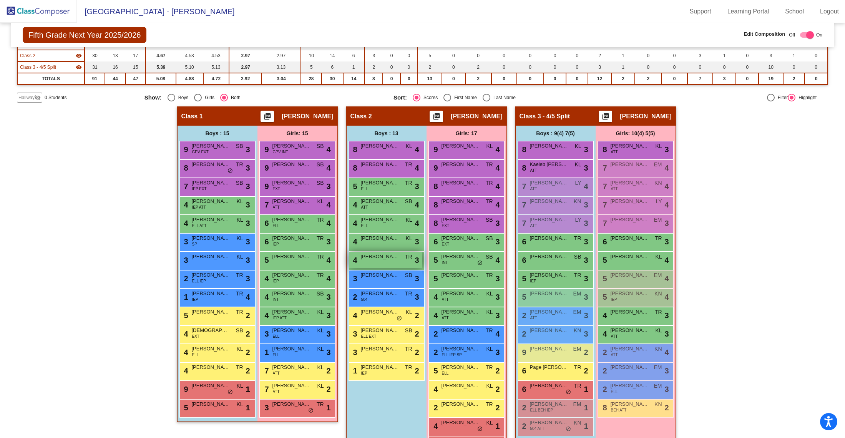
click at [373, 257] on span "[PERSON_NAME]" at bounding box center [380, 257] width 38 height 8
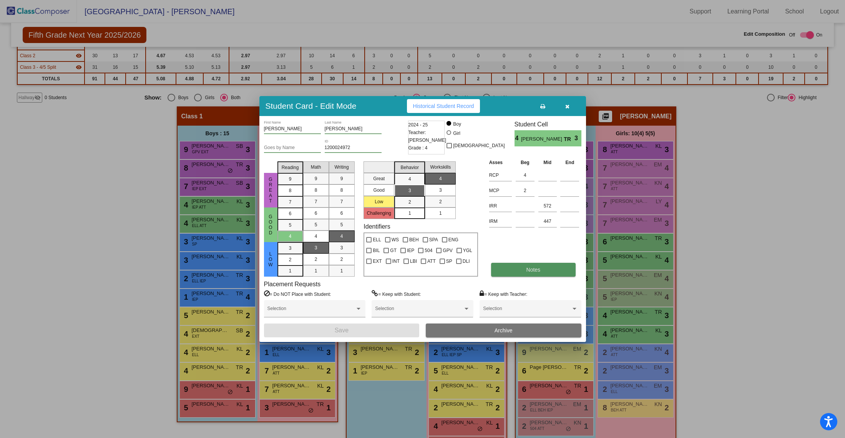
click at [522, 270] on button "Notes" at bounding box center [533, 270] width 85 height 14
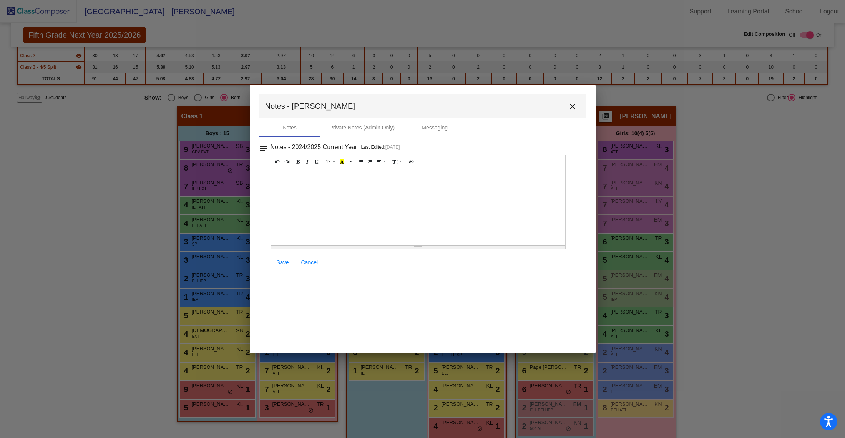
click at [302, 184] on div at bounding box center [418, 206] width 295 height 77
click at [296, 185] on div "droped" at bounding box center [418, 206] width 295 height 77
click at [283, 180] on div "droped" at bounding box center [418, 206] width 295 height 77
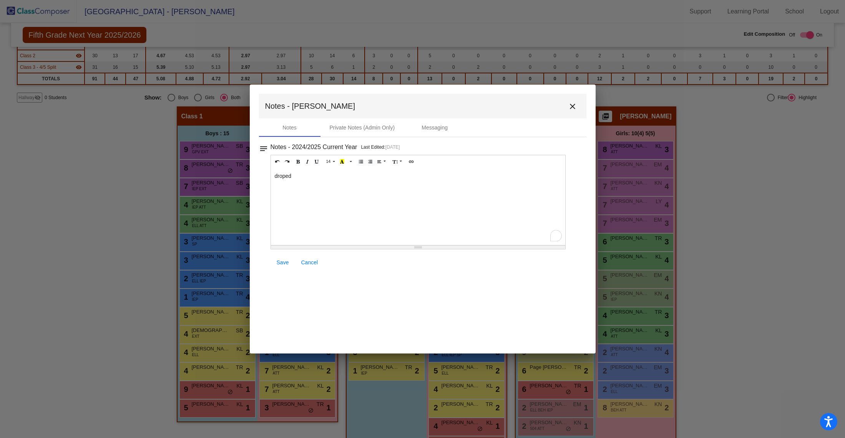
click at [279, 174] on div "droped" at bounding box center [418, 206] width 295 height 77
click at [281, 259] on span "Save" at bounding box center [283, 262] width 12 height 6
click at [282, 261] on span "Save" at bounding box center [283, 262] width 12 height 6
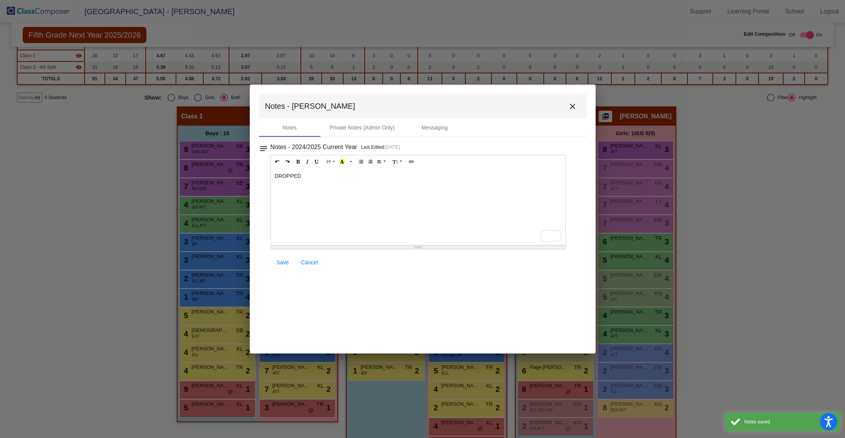
click at [571, 105] on mat-icon "close" at bounding box center [572, 106] width 9 height 9
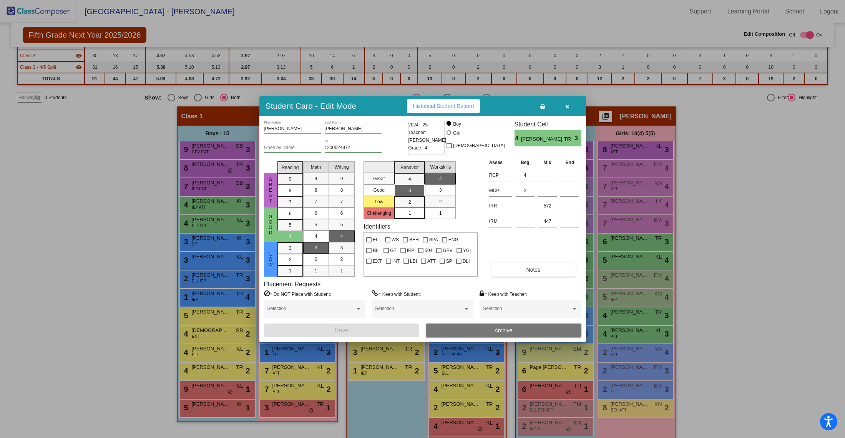
click at [511, 330] on span "Archive" at bounding box center [504, 330] width 18 height 6
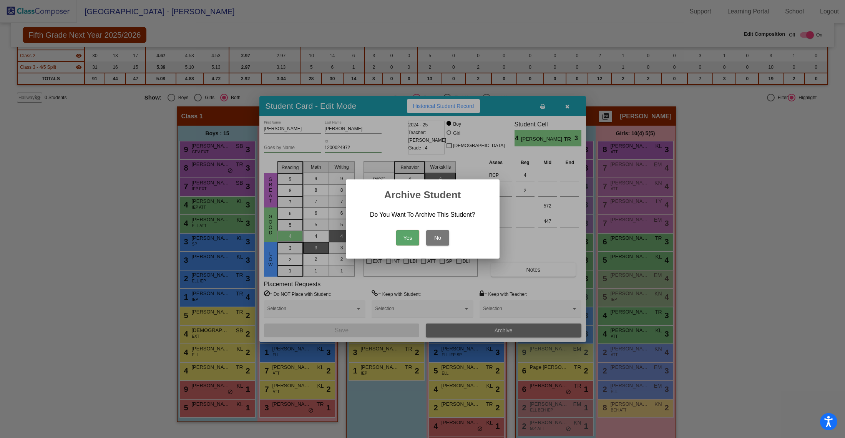
click at [407, 236] on button "Yes" at bounding box center [407, 237] width 23 height 15
